Goal: Information Seeking & Learning: Find specific fact

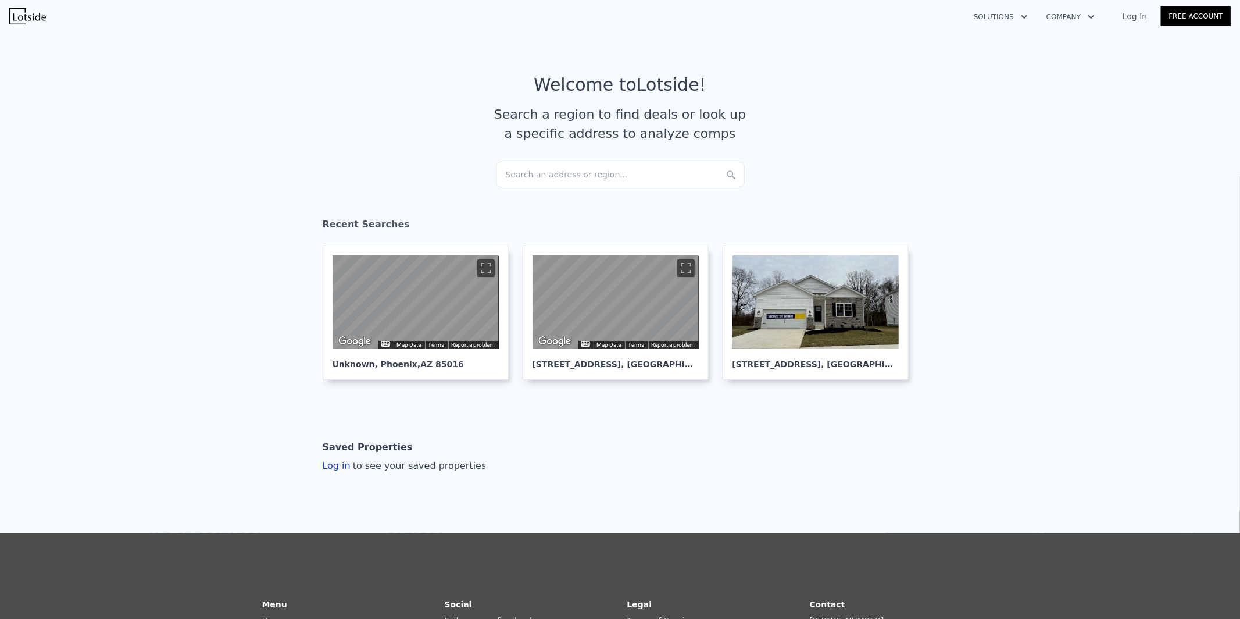
click at [588, 166] on div "Search an address or region..." at bounding box center [620, 175] width 249 height 26
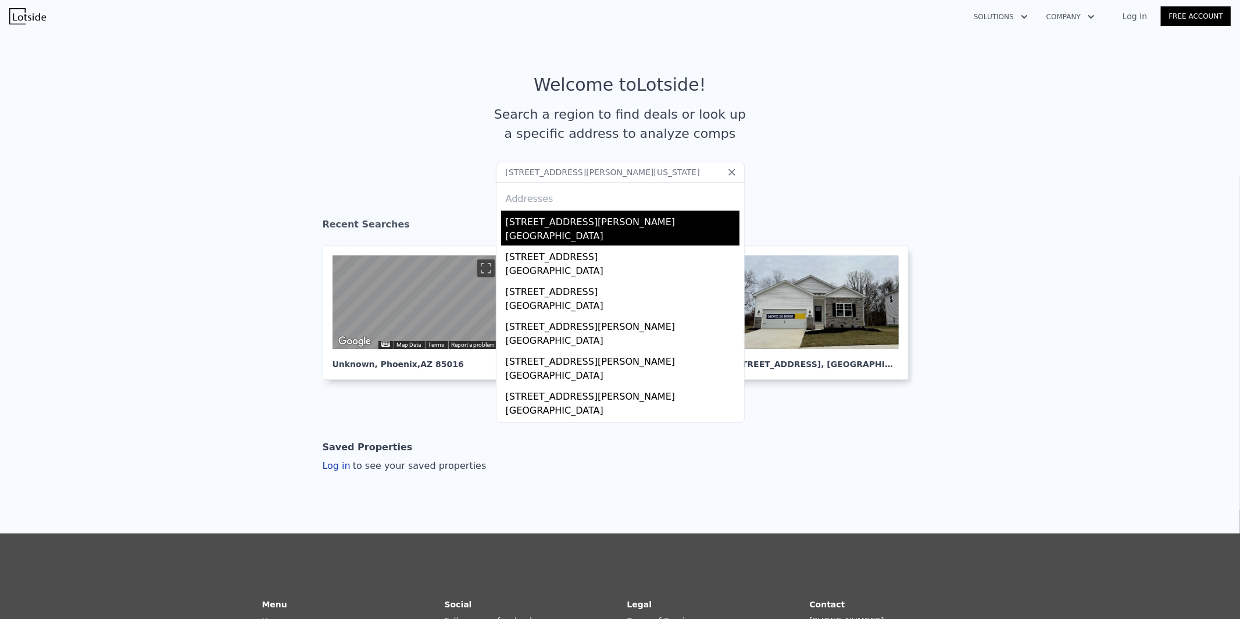
type input "[STREET_ADDRESS][PERSON_NAME][US_STATE]"
click at [596, 221] on div "[STREET_ADDRESS][PERSON_NAME]" at bounding box center [623, 219] width 234 height 19
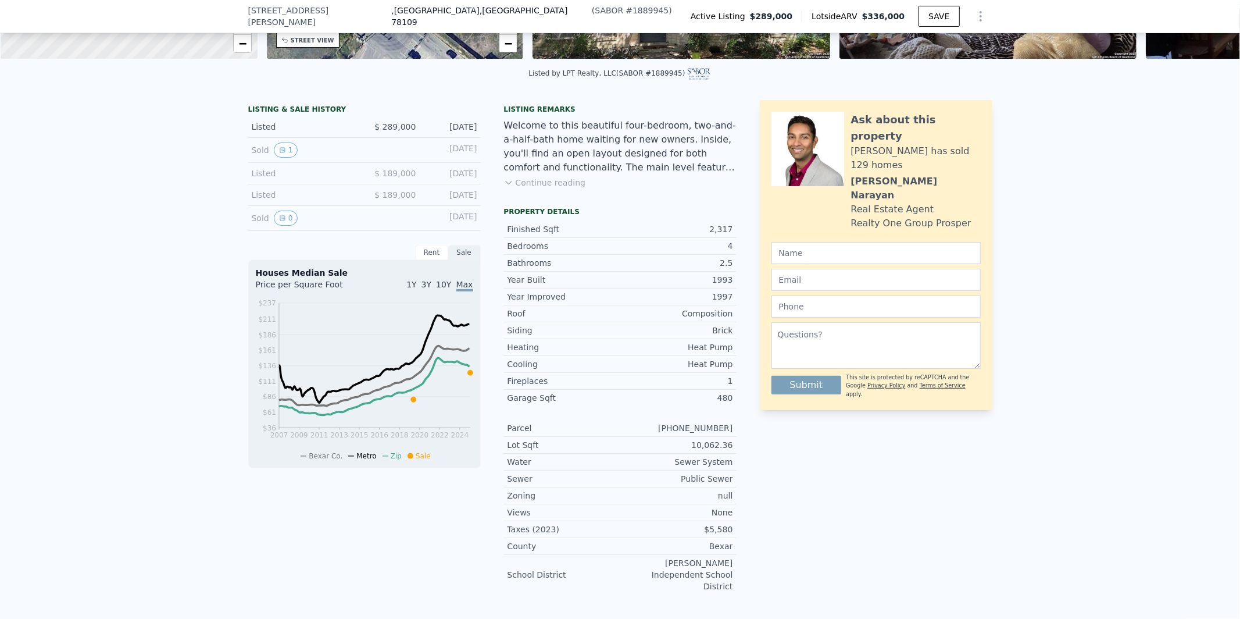
scroll to position [247, 0]
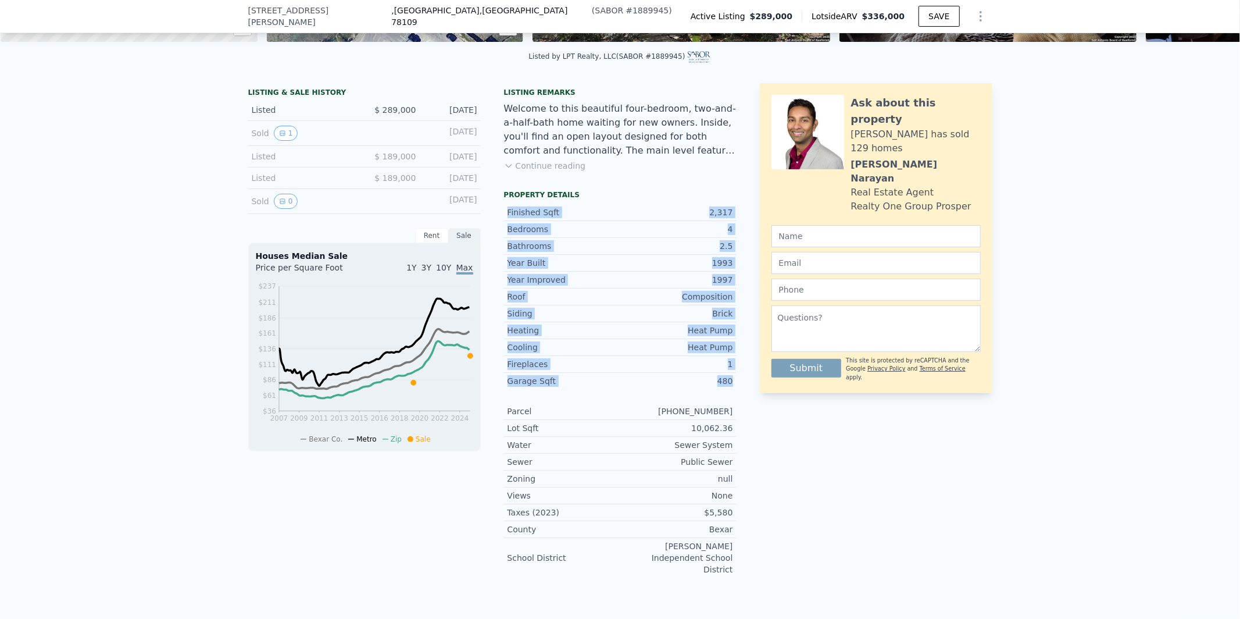
drag, startPoint x: 502, startPoint y: 220, endPoint x: 733, endPoint y: 391, distance: 287.1
click at [733, 391] on div "LISTING & SALE HISTORY Listed $ 289,000 [DATE] Sold 1 [DATE] Listed $ 189,000 […" at bounding box center [620, 335] width 744 height 504
copy div "Finished Sqft 2,317 Bedrooms 4 Bathrooms 2.5 Year Built 1993 Year Improved 1997…"
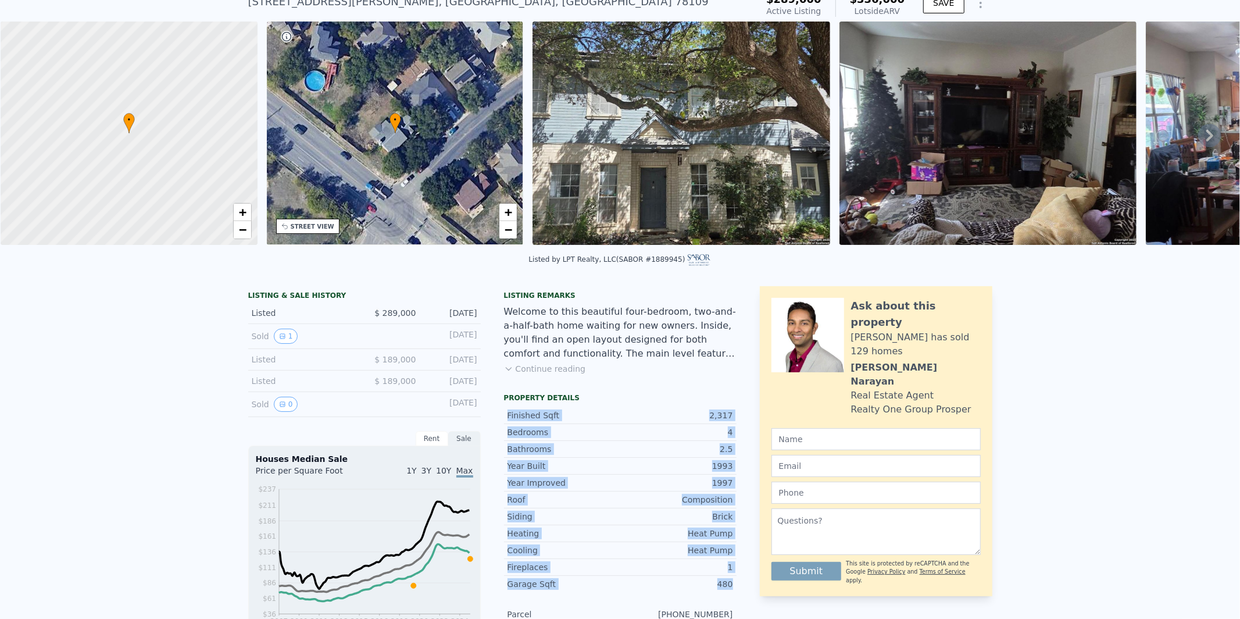
scroll to position [3, 0]
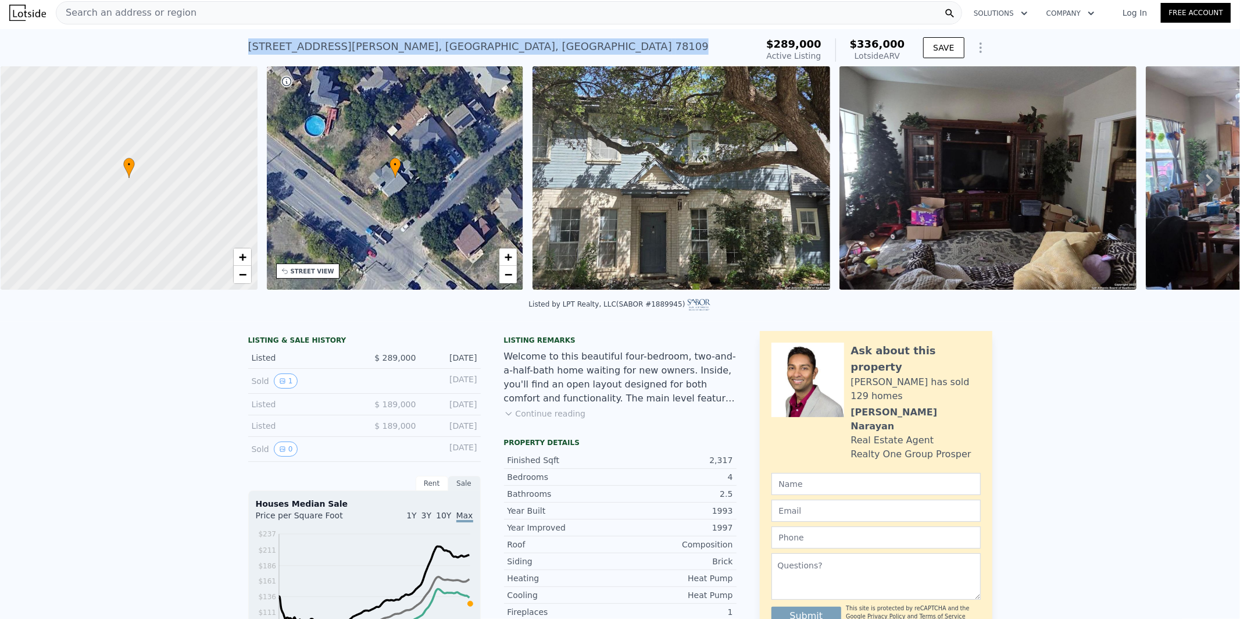
drag, startPoint x: 479, startPoint y: 45, endPoint x: 242, endPoint y: 44, distance: 237.2
click at [242, 44] on div "[STREET_ADDRESS][PERSON_NAME] Active at $289k (~ARV $336k ) $289,000 Active Lis…" at bounding box center [620, 47] width 1240 height 37
click at [463, 41] on div "[STREET_ADDRESS][PERSON_NAME] Active at $289k (~ARV $336k )" at bounding box center [500, 50] width 505 height 33
drag, startPoint x: 457, startPoint y: 47, endPoint x: 433, endPoint y: 42, distance: 24.8
click at [433, 42] on div "[STREET_ADDRESS][PERSON_NAME] Active at $289k (~ARV $336k )" at bounding box center [500, 50] width 505 height 33
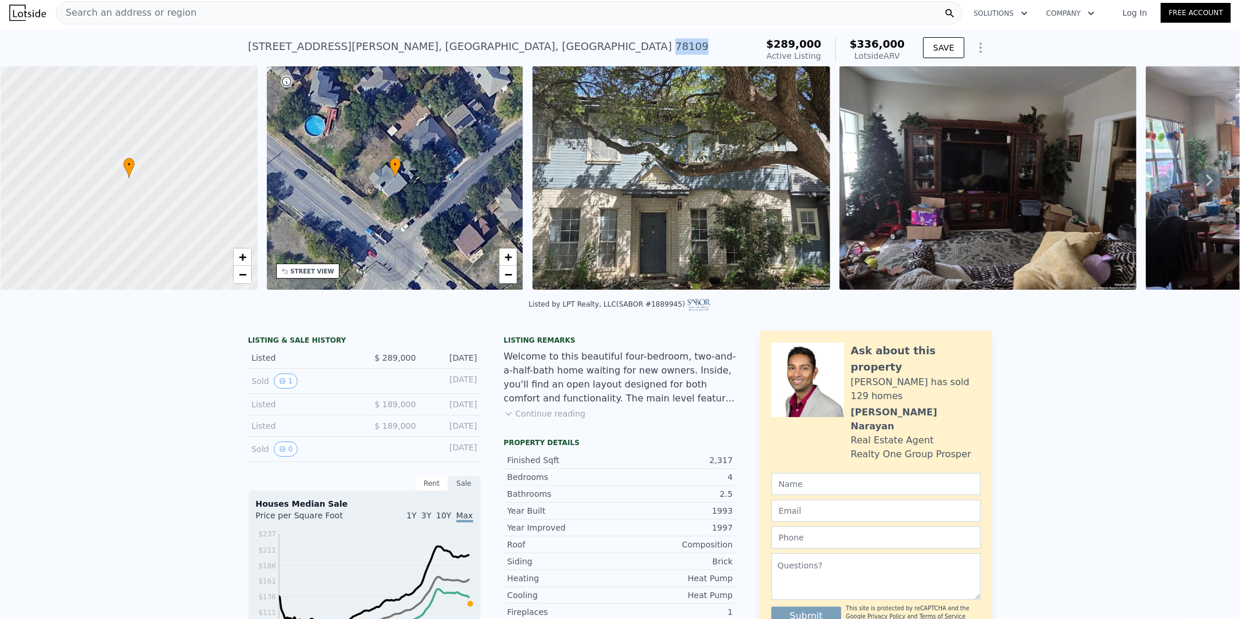
copy div "78109"
